Goal: Task Accomplishment & Management: Complete application form

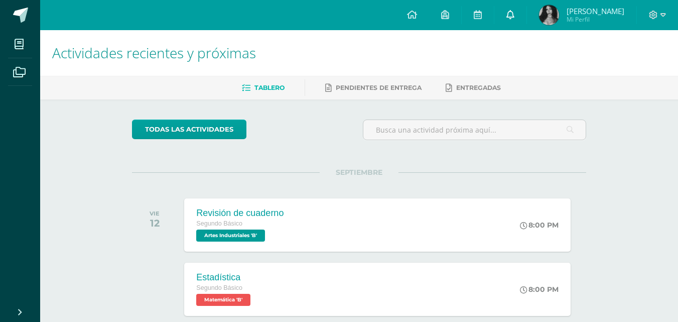
click at [501, 18] on link at bounding box center [511, 15] width 32 height 30
click at [670, 10] on div at bounding box center [657, 15] width 41 height 30
click at [668, 14] on div at bounding box center [657, 15] width 41 height 30
click at [659, 14] on span at bounding box center [657, 15] width 17 height 11
click at [649, 66] on span "Cerrar sesión" at bounding box center [631, 69] width 45 height 10
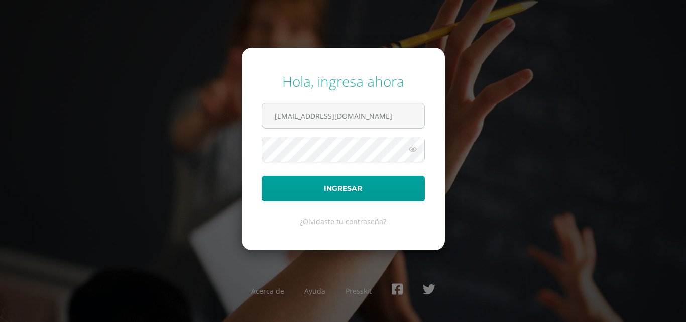
click at [649, 65] on div "Hola, ingresa ahora 2021225@laestrella.edu.gt Ingresar ¿Olvidaste tu contraseña…" at bounding box center [343, 161] width 648 height 194
click at [395, 118] on input "2021225@laestrella.edu.gt" at bounding box center [343, 115] width 162 height 25
type input "2021058@laestrella.edu.gt"
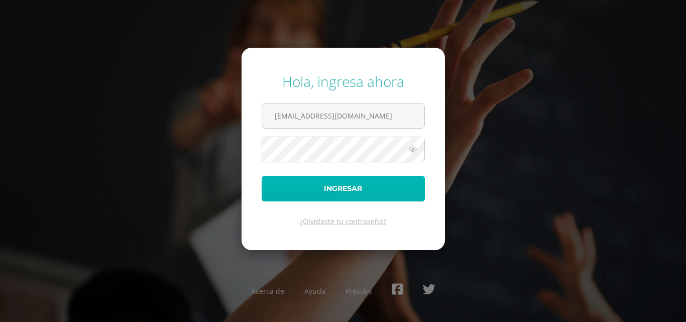
click at [371, 188] on button "Ingresar" at bounding box center [343, 189] width 163 height 26
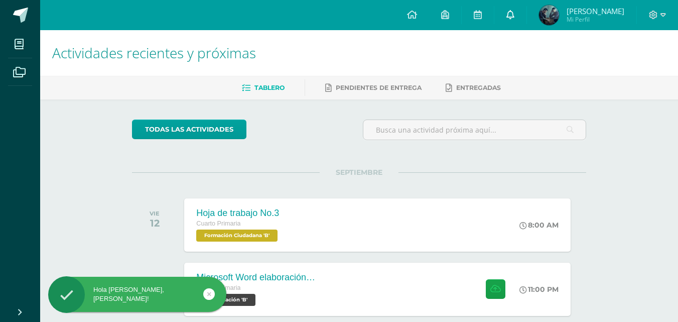
click at [515, 19] on span at bounding box center [511, 15] width 8 height 11
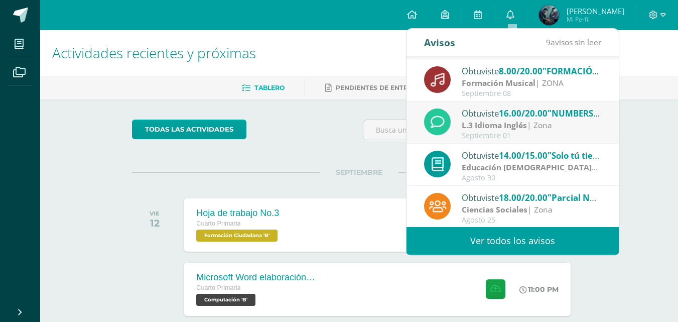
scroll to position [167, 0]
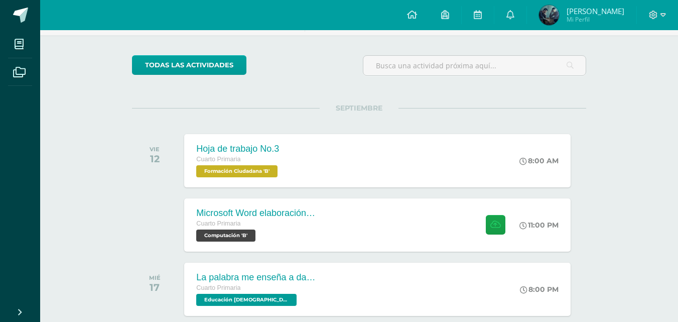
scroll to position [85, 0]
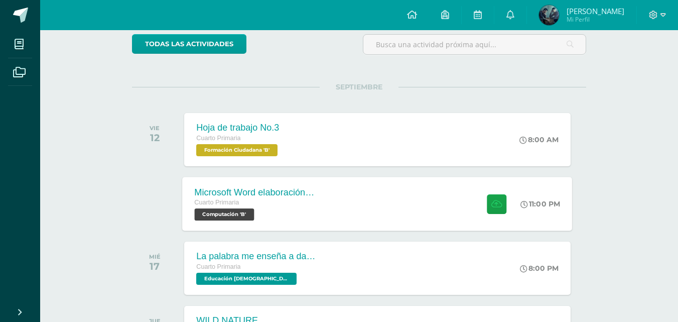
click at [234, 220] on span "Computación 'B'" at bounding box center [225, 214] width 60 height 12
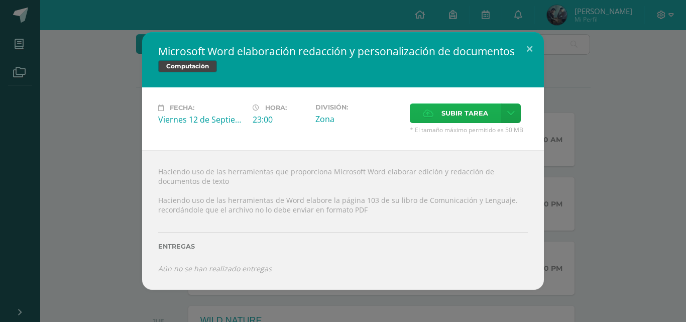
click at [455, 115] on span "Subir tarea" at bounding box center [464, 113] width 47 height 19
click at [0, 0] on input "Subir tarea" at bounding box center [0, 0] width 0 height 0
click at [531, 50] on button at bounding box center [529, 49] width 29 height 34
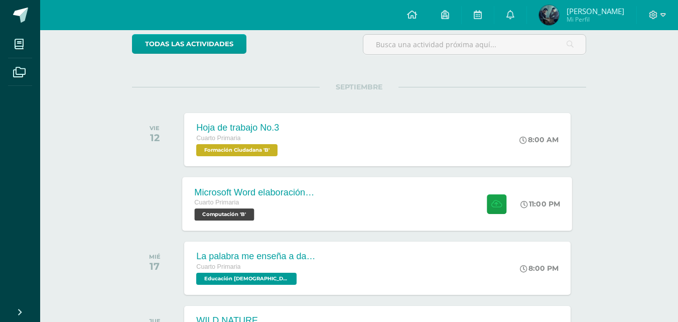
click at [248, 215] on span "Computación 'B'" at bounding box center [225, 214] width 60 height 12
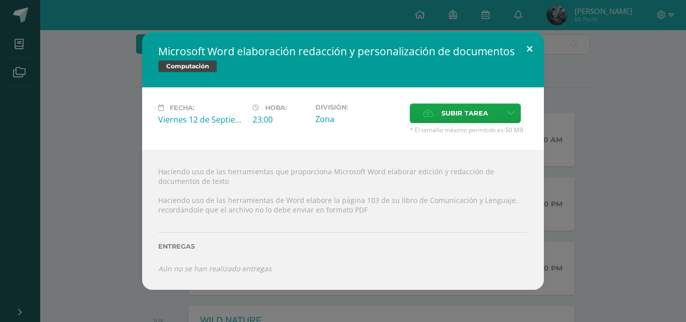
click at [526, 49] on button at bounding box center [529, 49] width 29 height 34
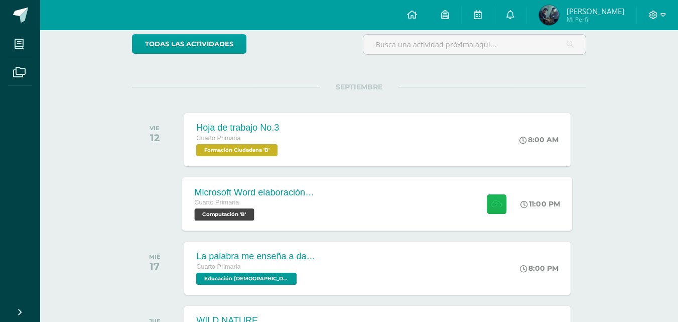
click at [498, 204] on icon at bounding box center [496, 203] width 11 height 9
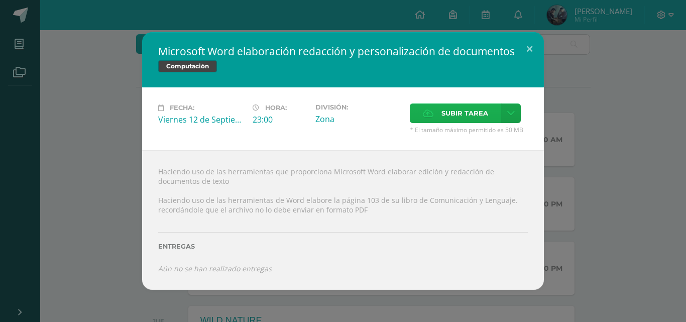
click at [496, 117] on label "Subir tarea" at bounding box center [455, 113] width 91 height 20
click at [0, 0] on input "Subir tarea" at bounding box center [0, 0] width 0 height 0
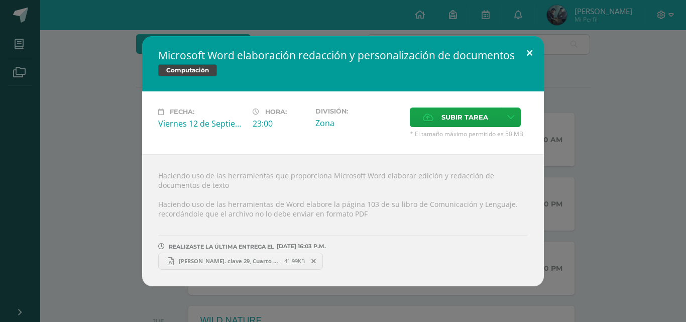
click at [530, 52] on button at bounding box center [529, 53] width 29 height 34
